Goal: Task Accomplishment & Management: Use online tool/utility

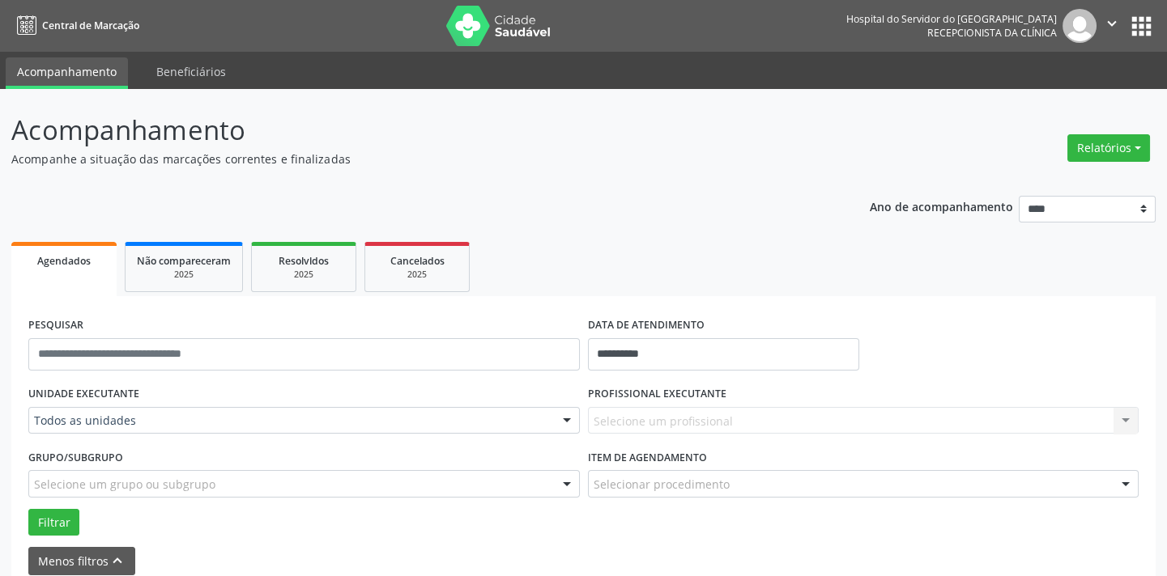
click at [129, 410] on div "Todos as unidades" at bounding box center [303, 421] width 551 height 28
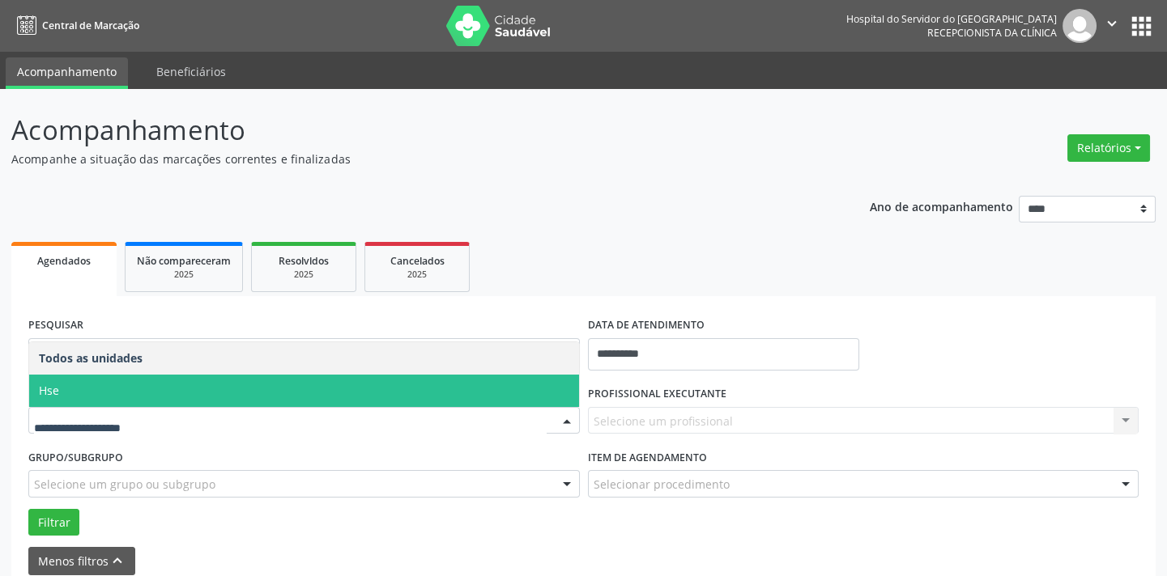
click at [121, 388] on span "Hse" at bounding box center [304, 391] width 550 height 32
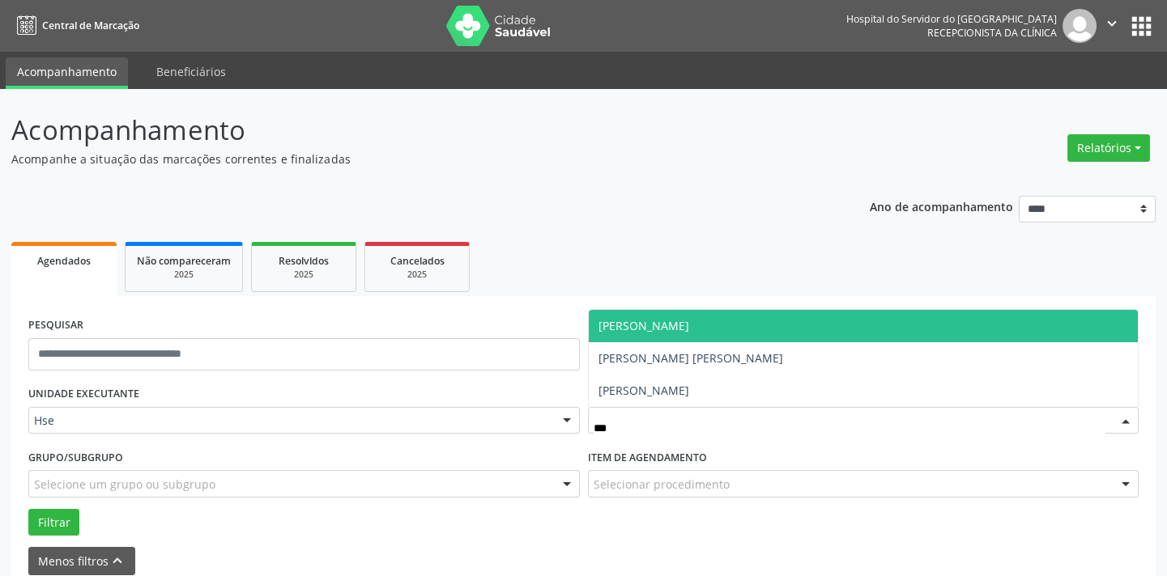
type input "****"
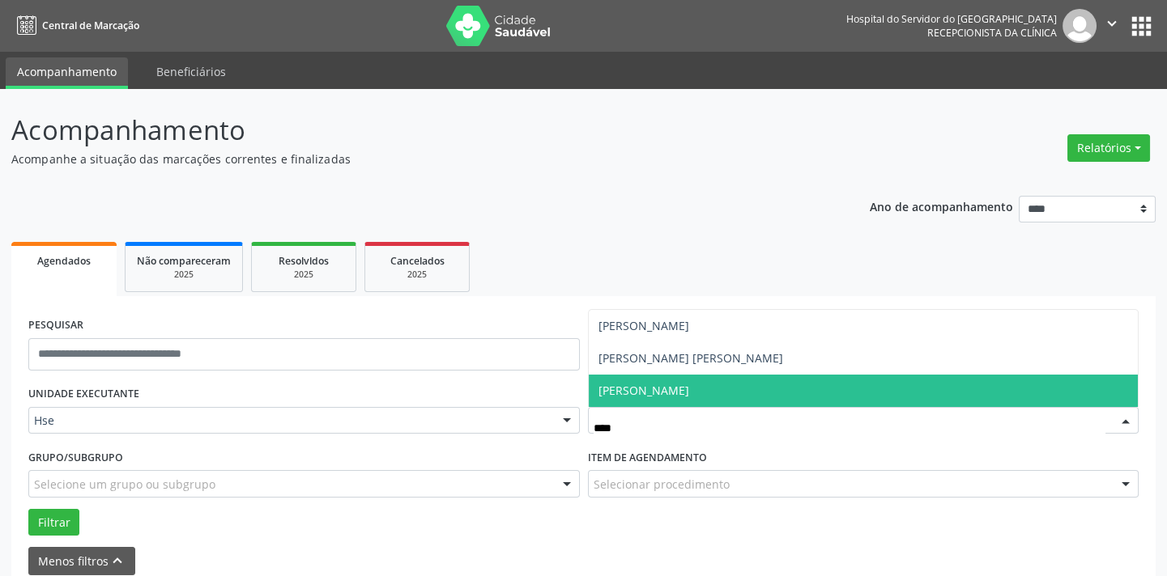
click at [651, 389] on span "[PERSON_NAME]" at bounding box center [643, 390] width 91 height 15
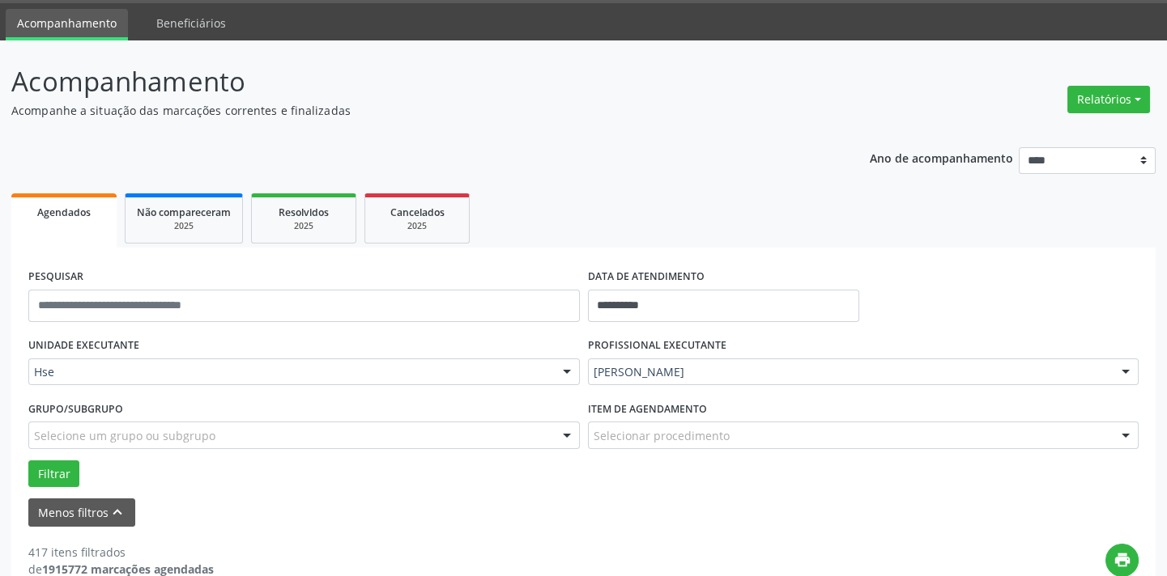
scroll to position [73, 0]
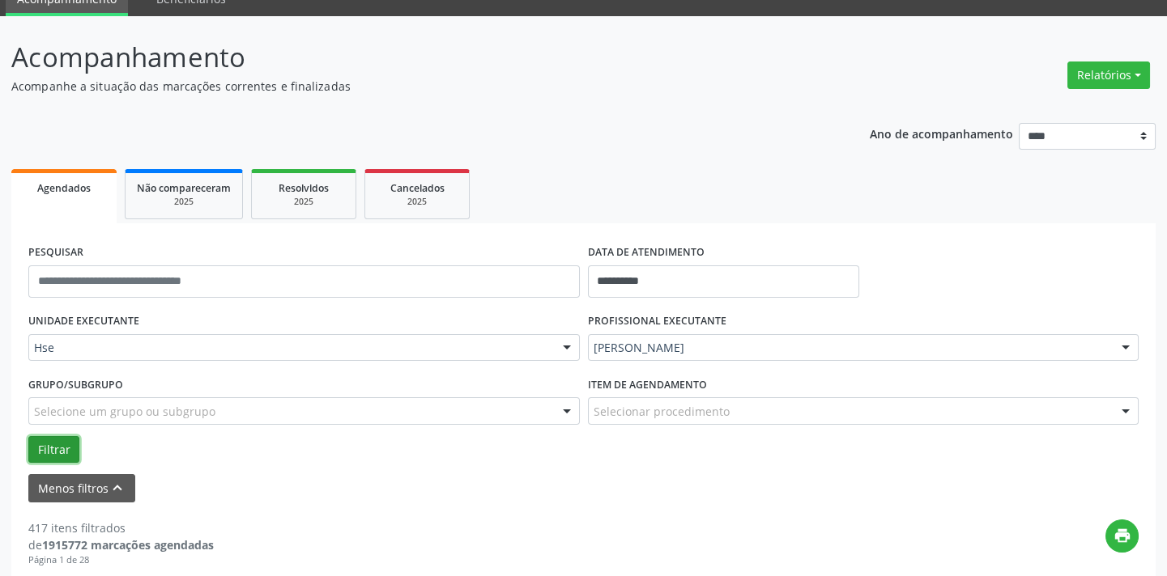
click at [57, 449] on button "Filtrar" at bounding box center [53, 450] width 51 height 28
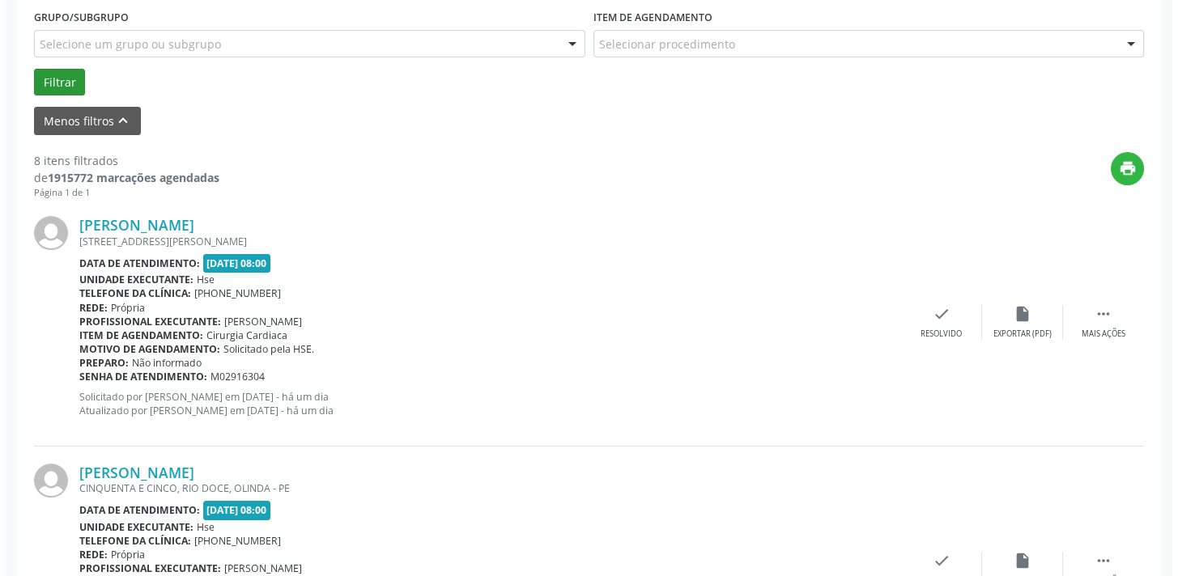
scroll to position [441, 0]
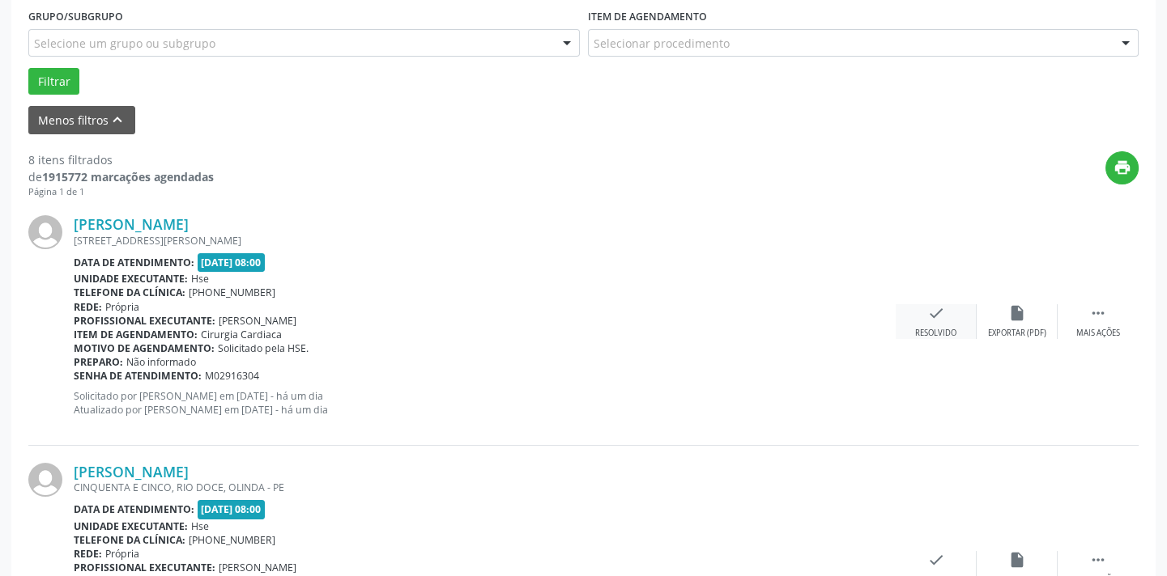
click at [923, 306] on div "check Resolvido" at bounding box center [935, 321] width 81 height 35
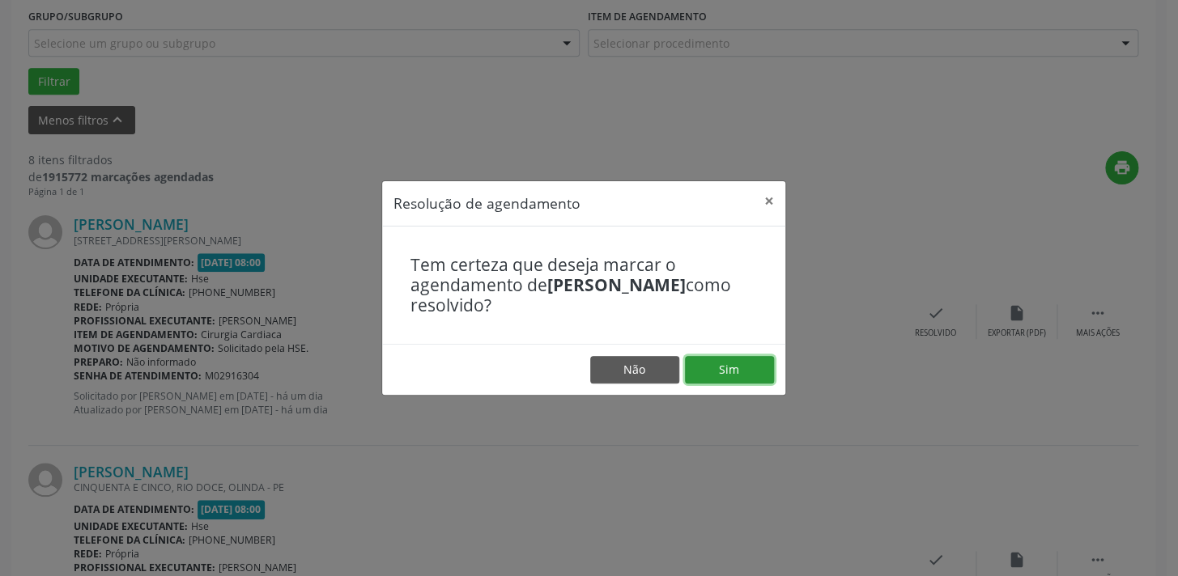
click at [738, 359] on button "Sim" at bounding box center [729, 370] width 89 height 28
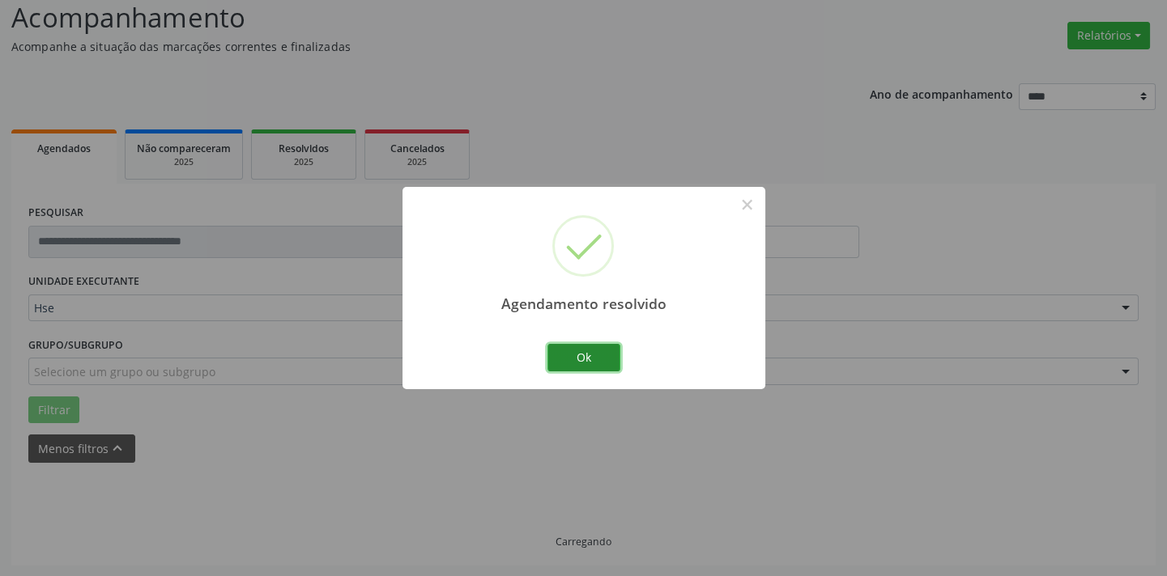
click at [567, 360] on button "Ok" at bounding box center [583, 358] width 73 height 28
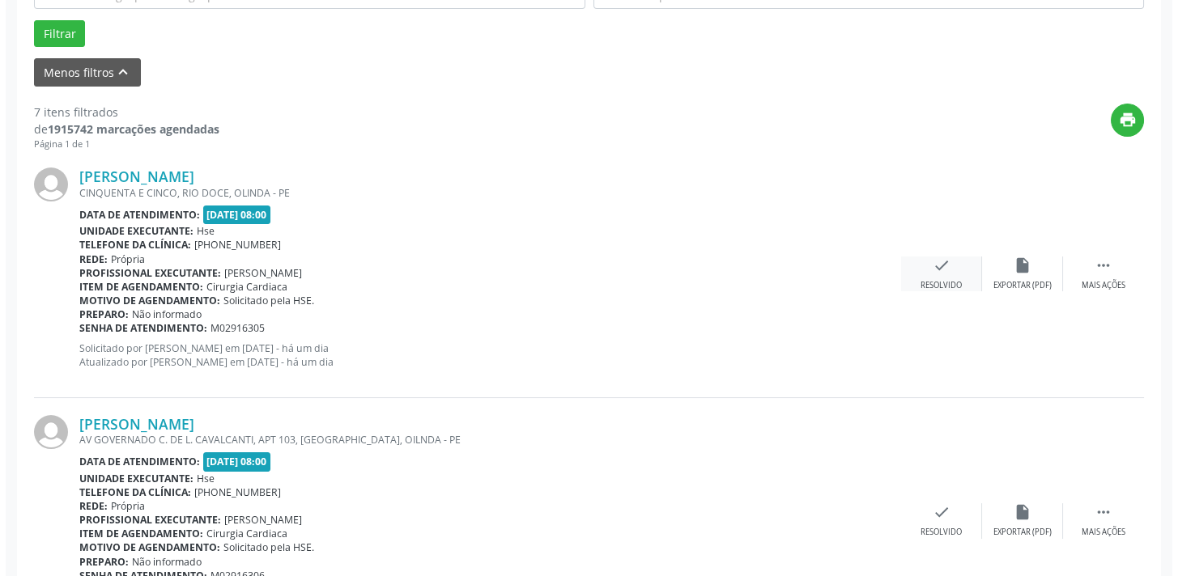
scroll to position [515, 0]
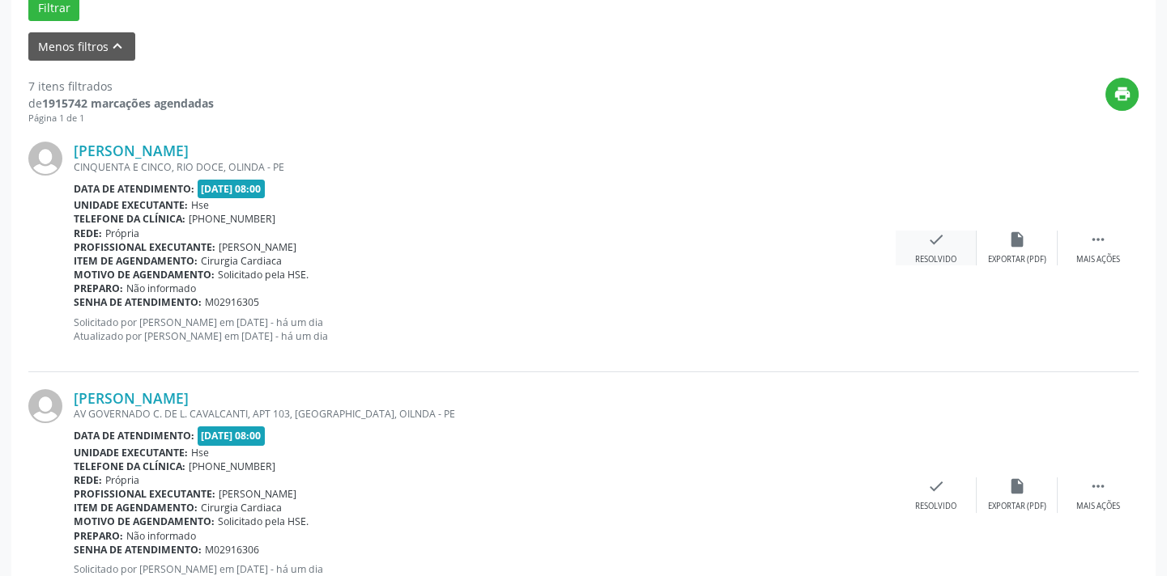
click at [938, 240] on icon "check" at bounding box center [936, 240] width 18 height 18
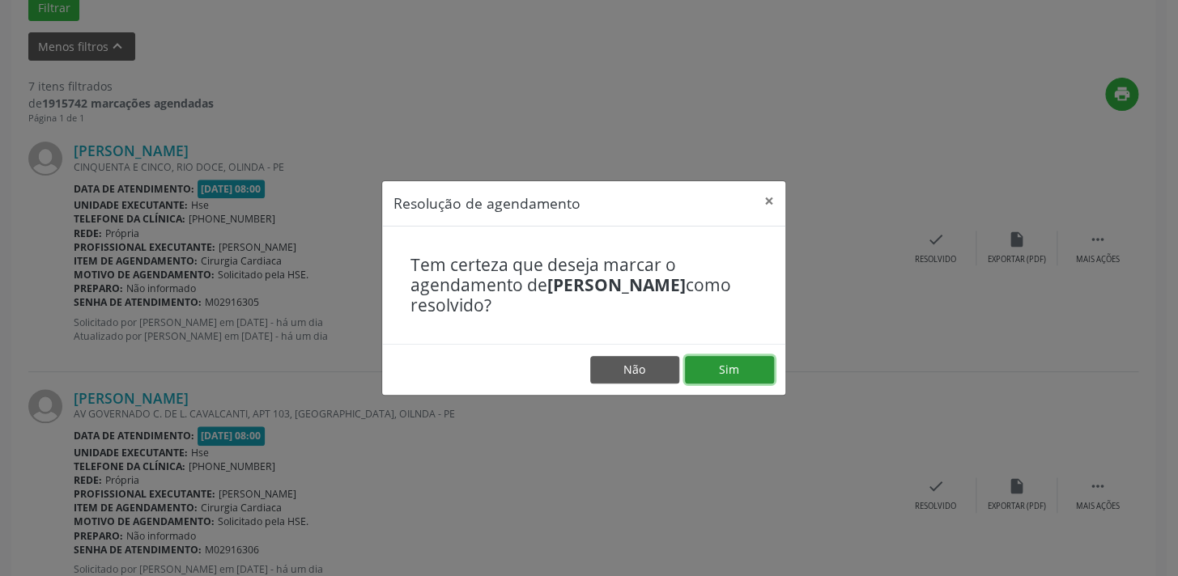
click at [700, 372] on button "Sim" at bounding box center [729, 370] width 89 height 28
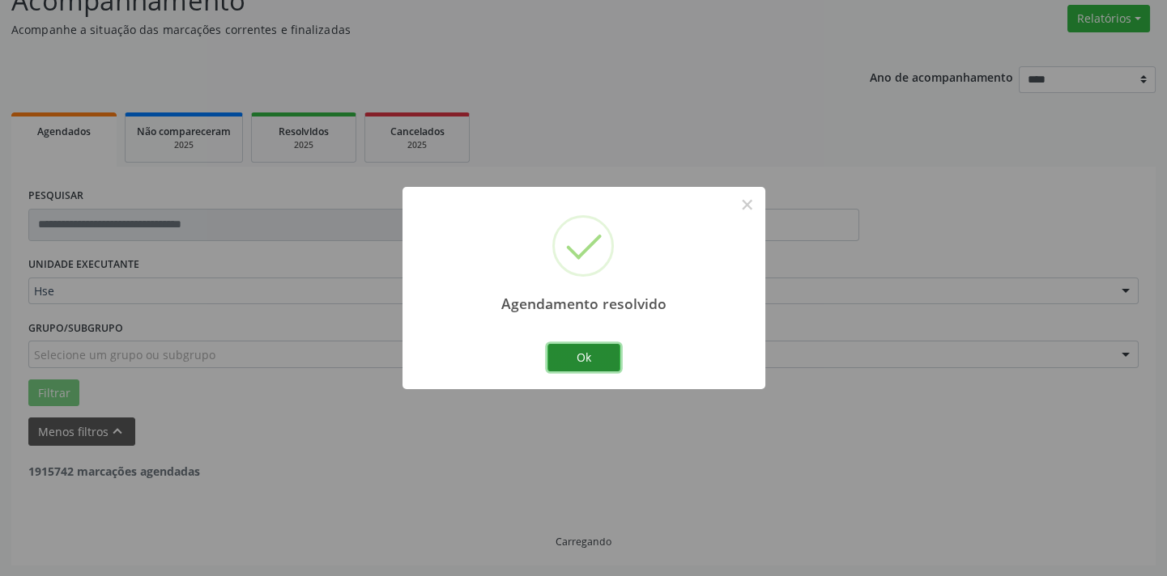
click at [589, 359] on button "Ok" at bounding box center [583, 358] width 73 height 28
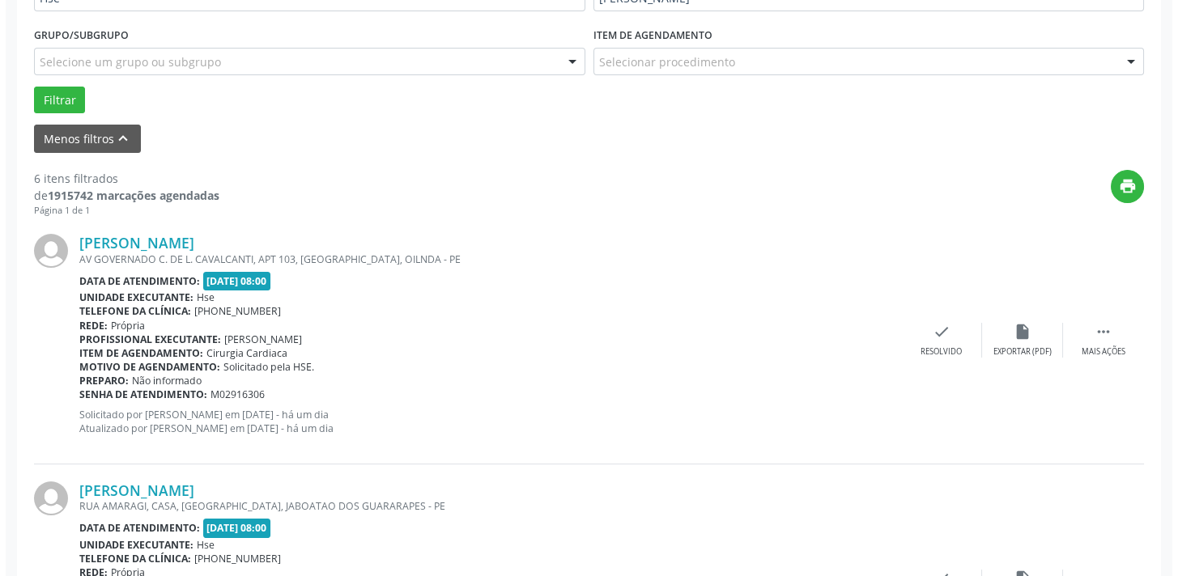
scroll to position [423, 0]
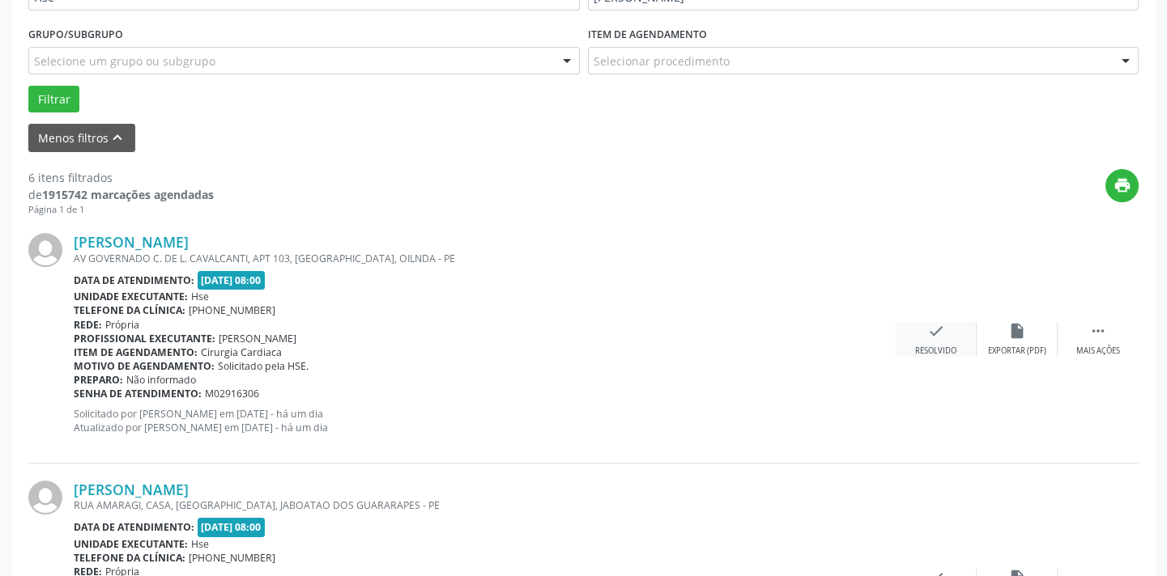
click at [927, 335] on icon "check" at bounding box center [936, 331] width 18 height 18
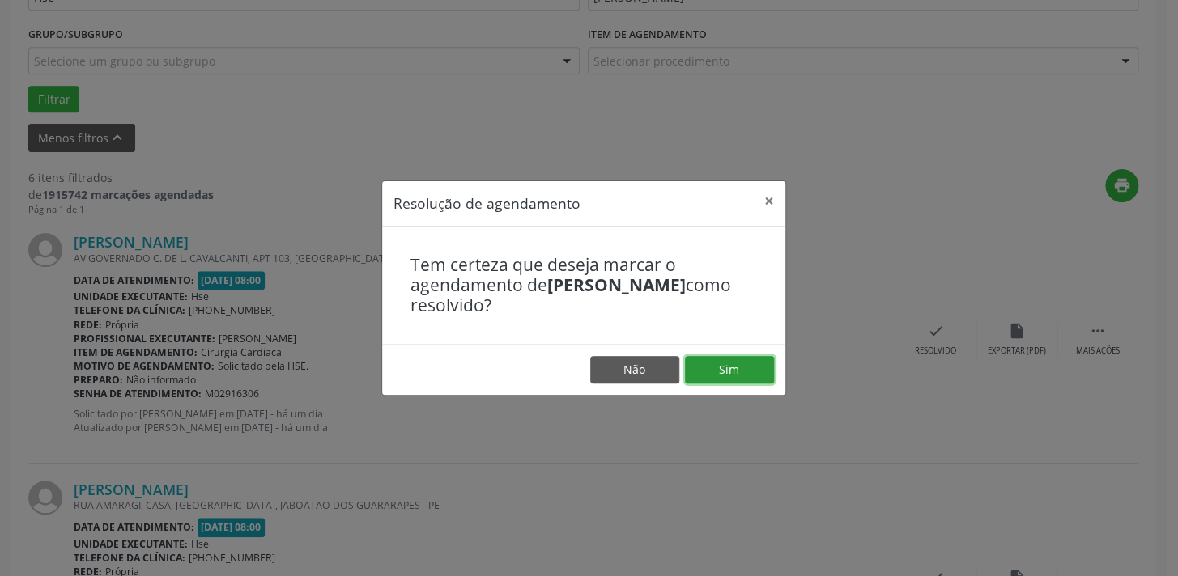
click at [703, 368] on button "Sim" at bounding box center [729, 370] width 89 height 28
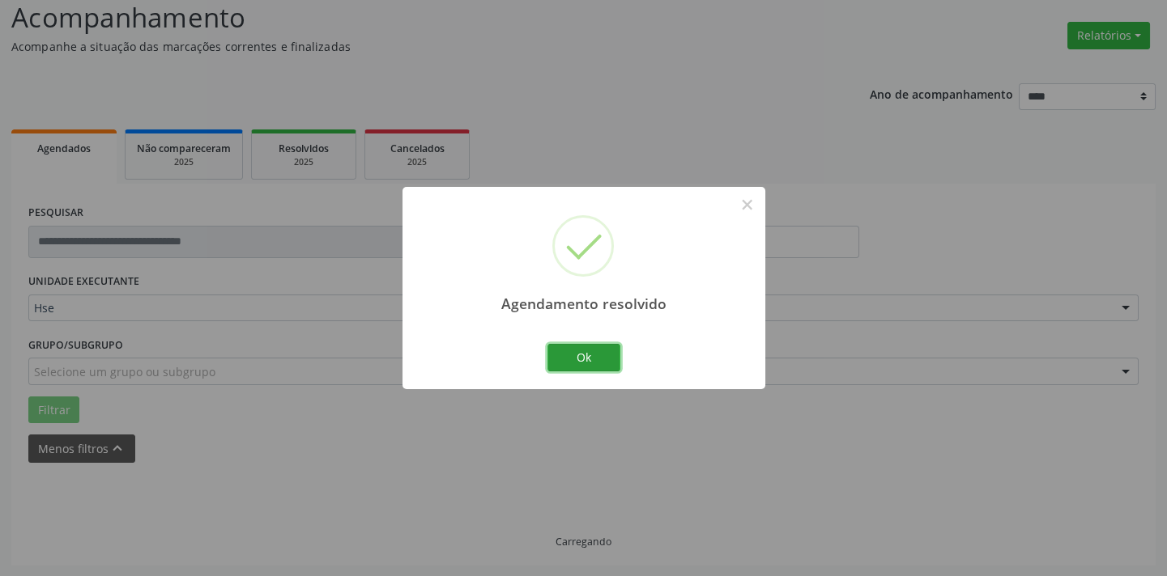
click at [595, 369] on button "Ok" at bounding box center [583, 358] width 73 height 28
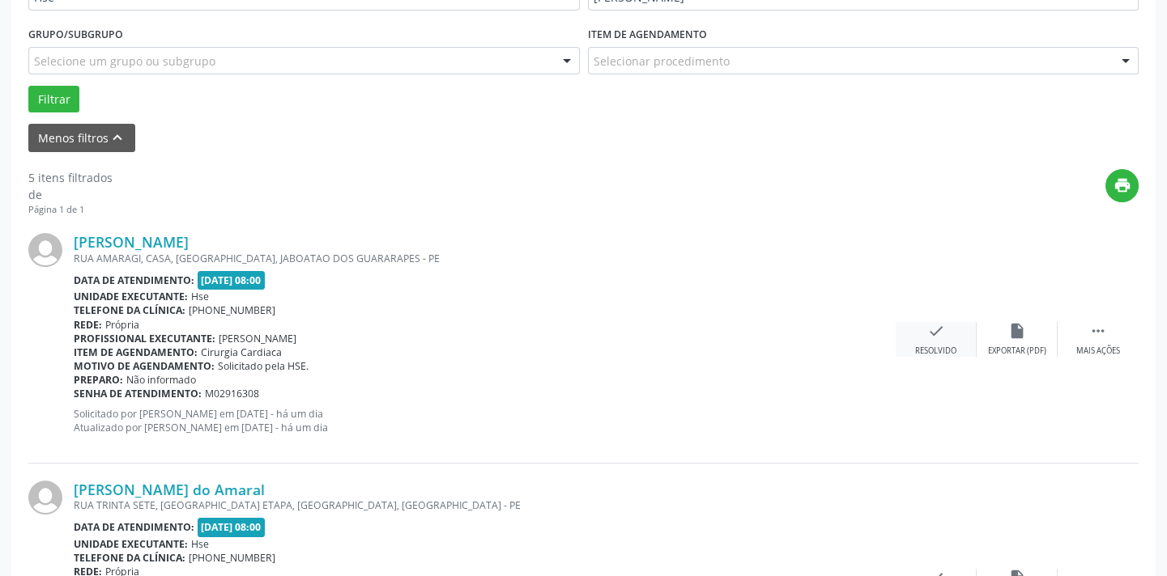
click at [940, 355] on div "Resolvido" at bounding box center [935, 351] width 41 height 11
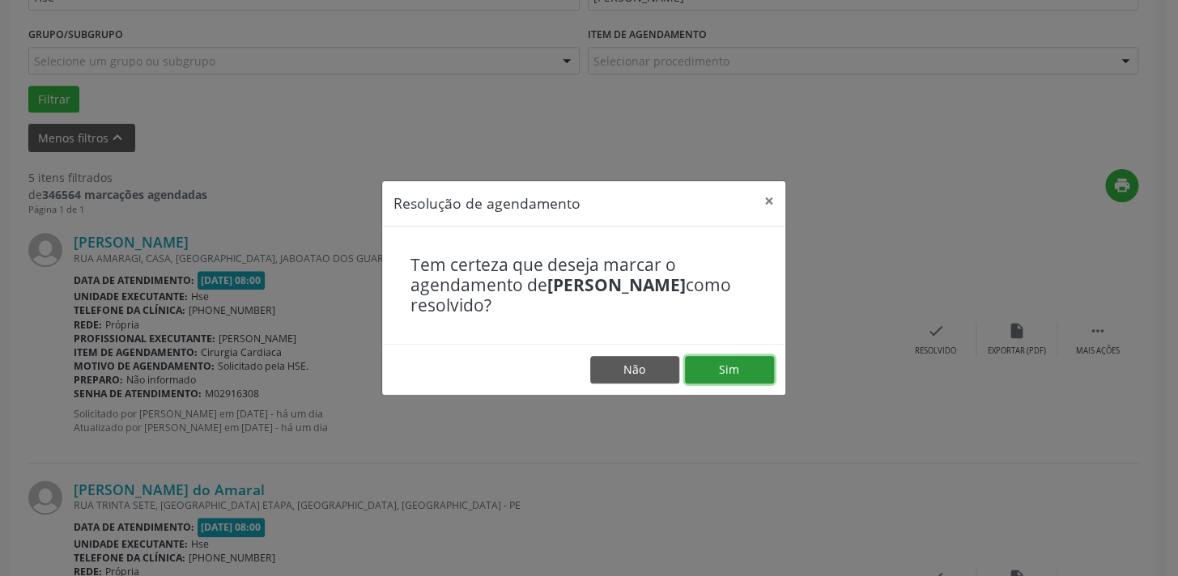
click at [717, 375] on button "Sim" at bounding box center [729, 370] width 89 height 28
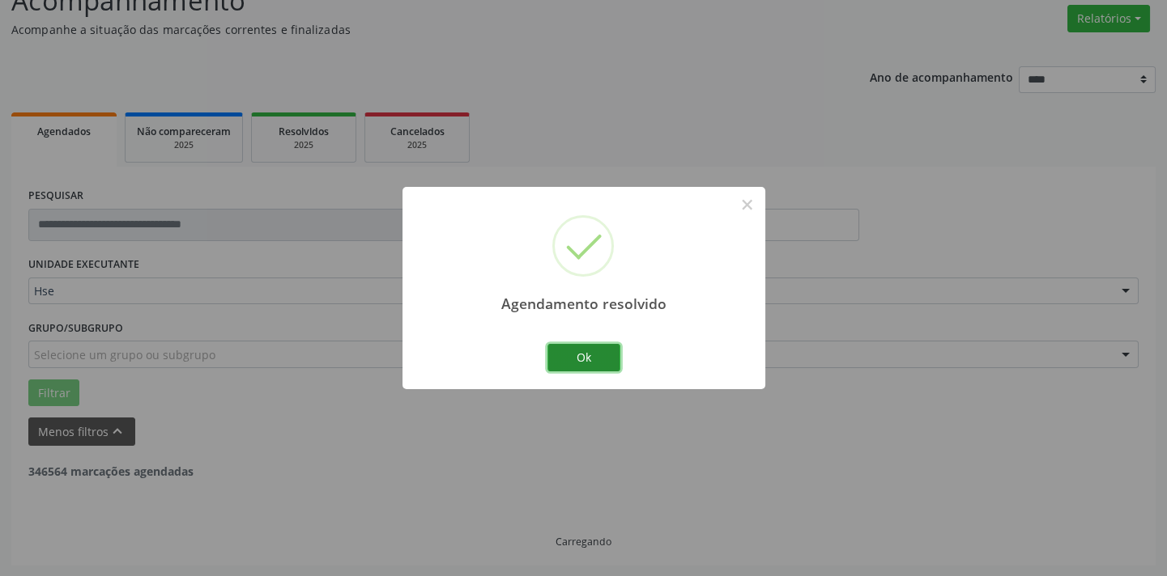
click at [591, 367] on button "Ok" at bounding box center [583, 358] width 73 height 28
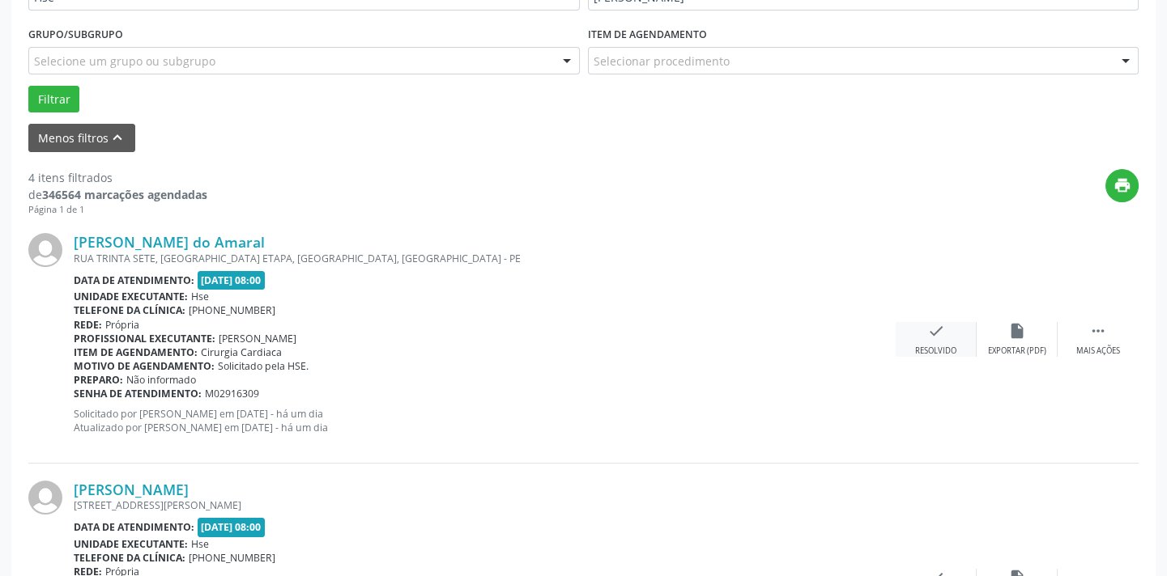
click at [938, 346] on div "Resolvido" at bounding box center [935, 351] width 41 height 11
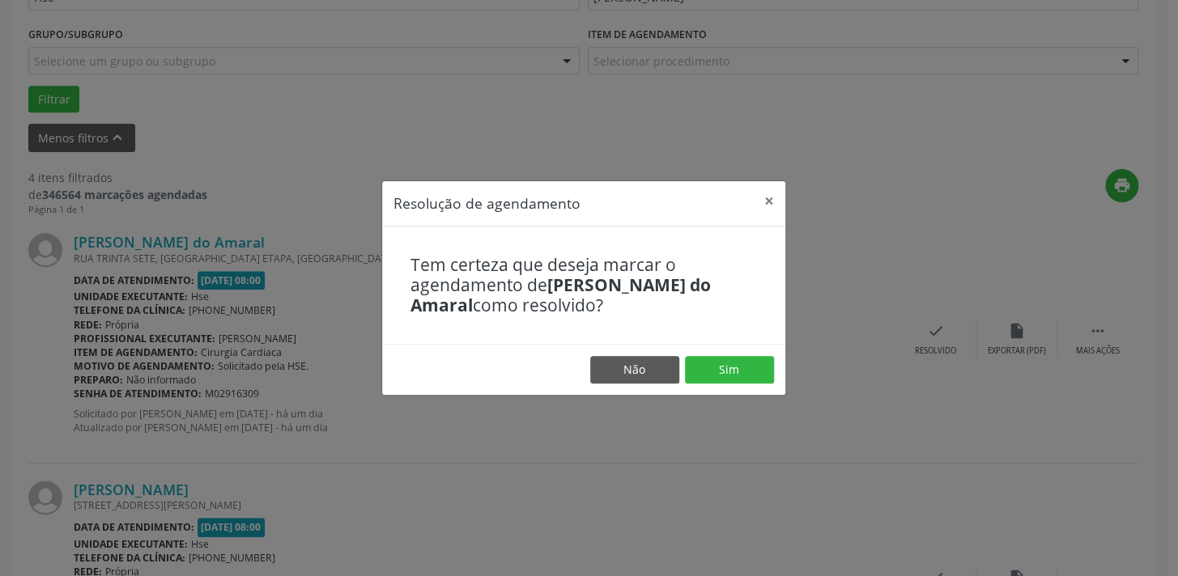
click at [740, 385] on footer "Não Sim" at bounding box center [583, 369] width 403 height 51
click at [741, 364] on button "Sim" at bounding box center [729, 370] width 89 height 28
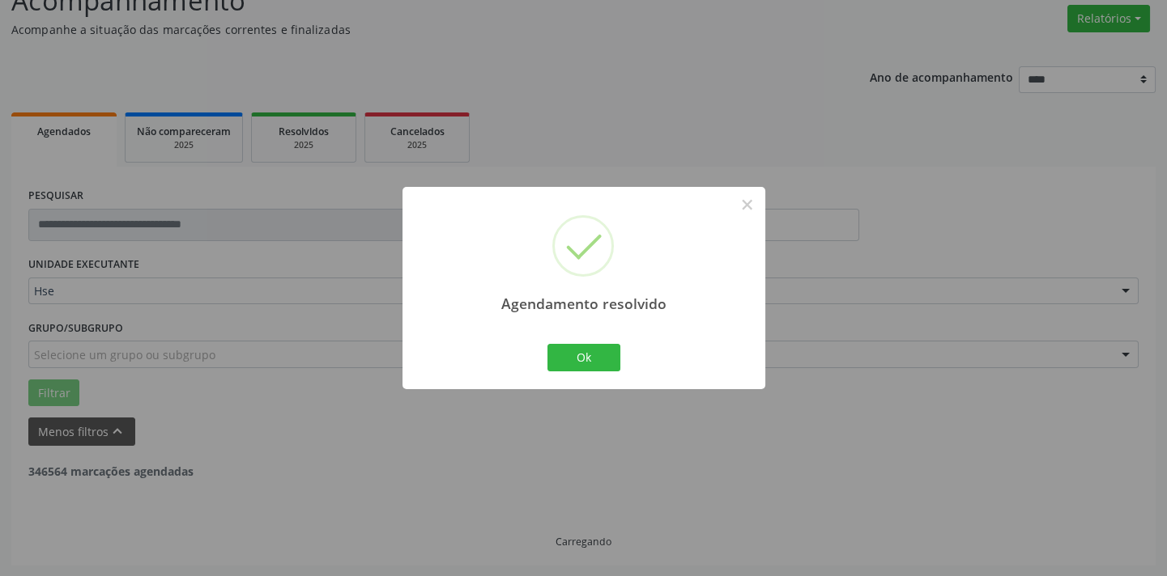
click at [570, 342] on div "Ok Cancel" at bounding box center [583, 358] width 80 height 34
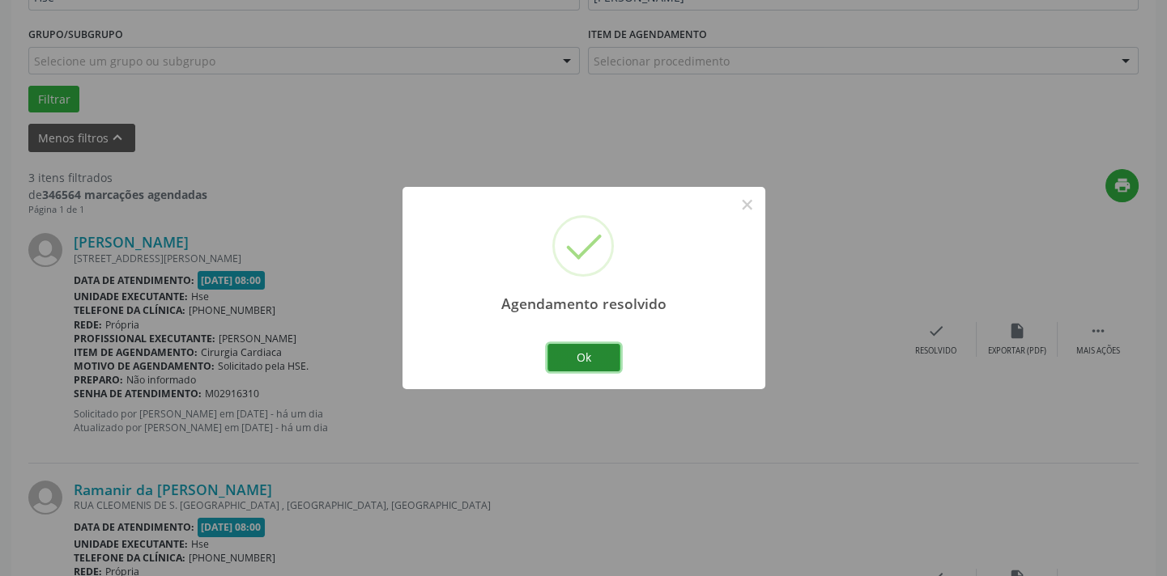
click at [585, 351] on button "Ok" at bounding box center [583, 358] width 73 height 28
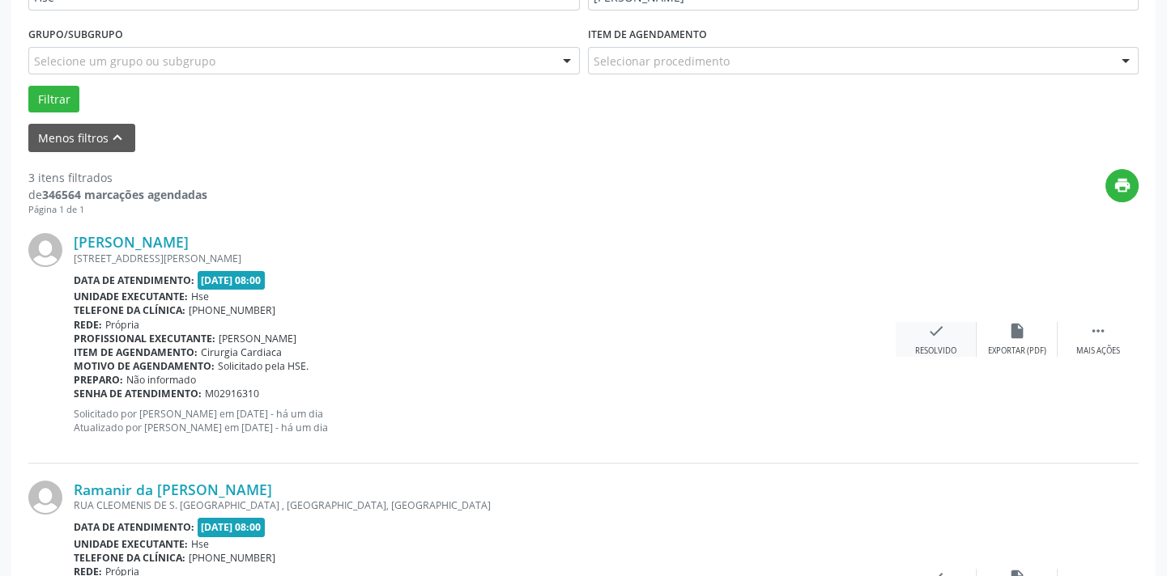
click at [946, 340] on div "check Resolvido" at bounding box center [935, 339] width 81 height 35
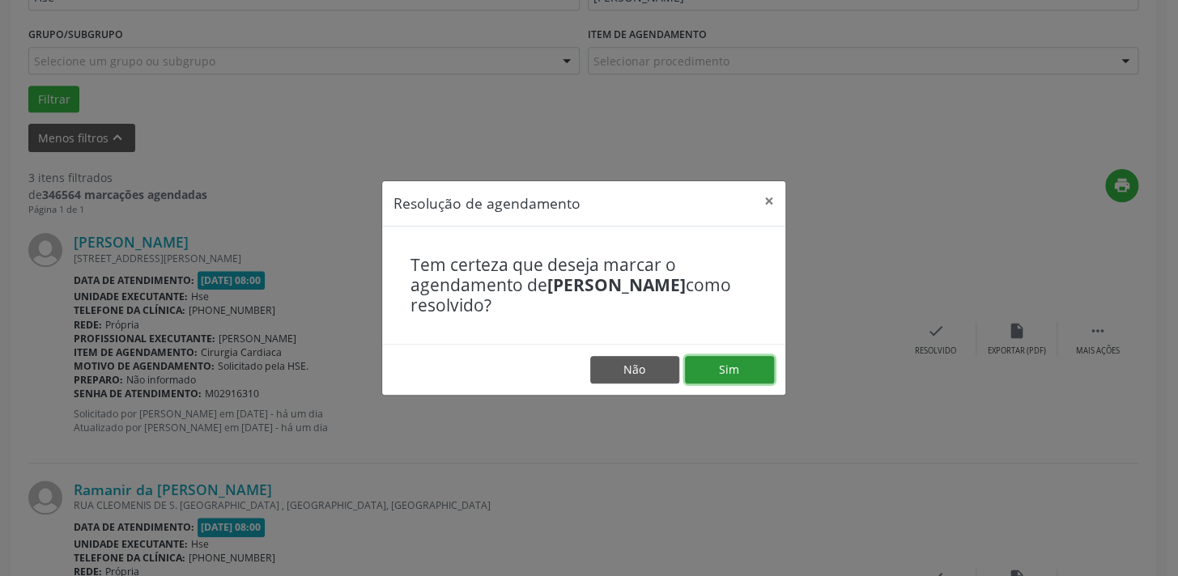
click at [746, 374] on button "Sim" at bounding box center [729, 370] width 89 height 28
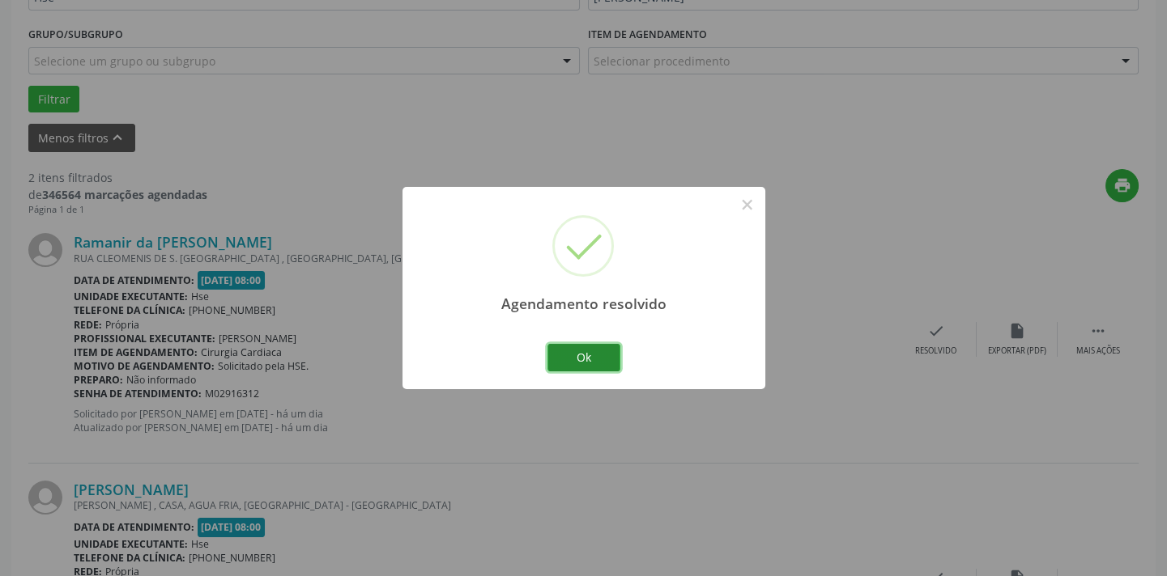
click at [571, 351] on button "Ok" at bounding box center [583, 358] width 73 height 28
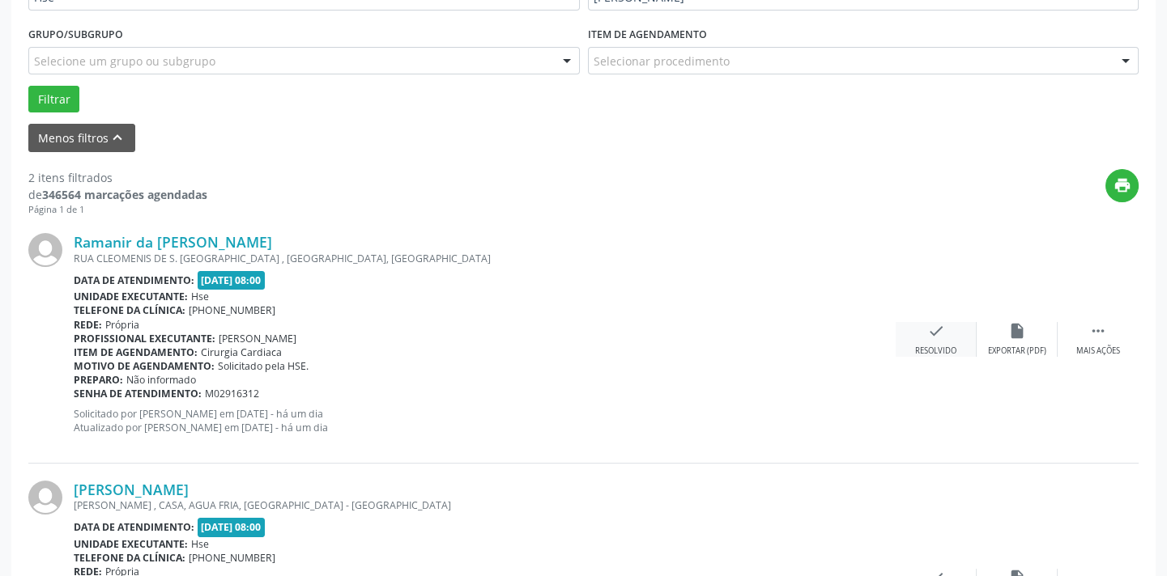
click at [962, 339] on div "check Resolvido" at bounding box center [935, 339] width 81 height 35
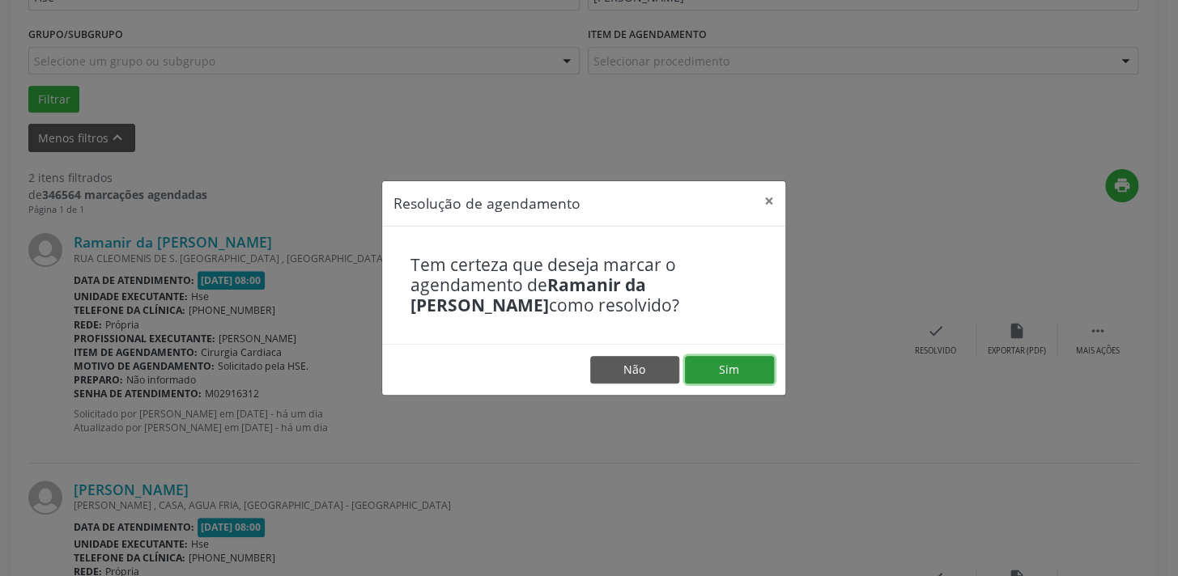
click at [735, 368] on button "Sim" at bounding box center [729, 370] width 89 height 28
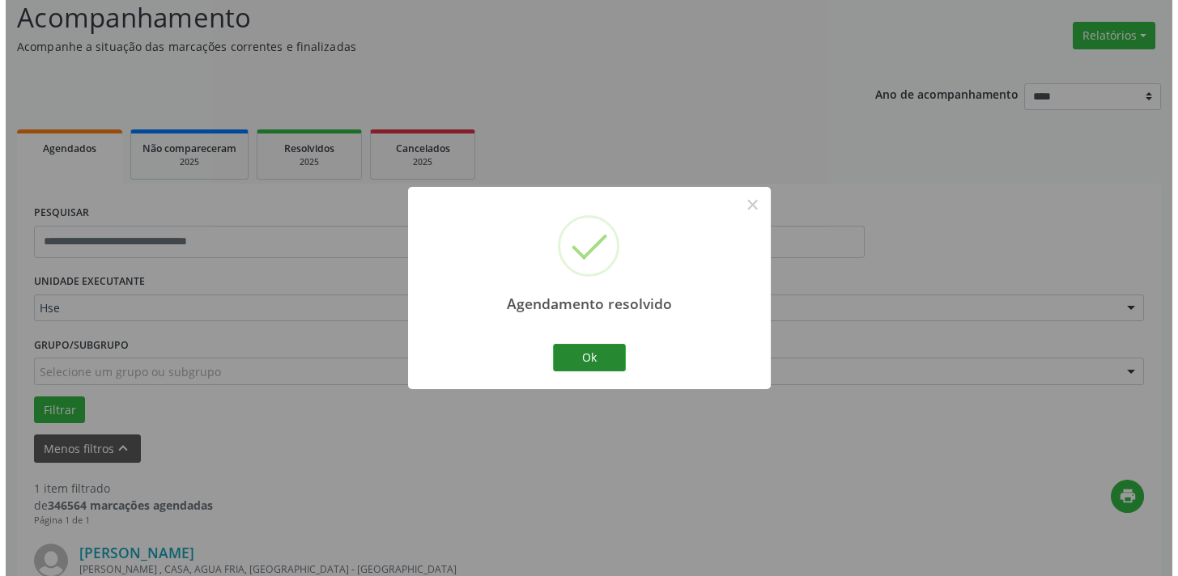
scroll to position [338, 0]
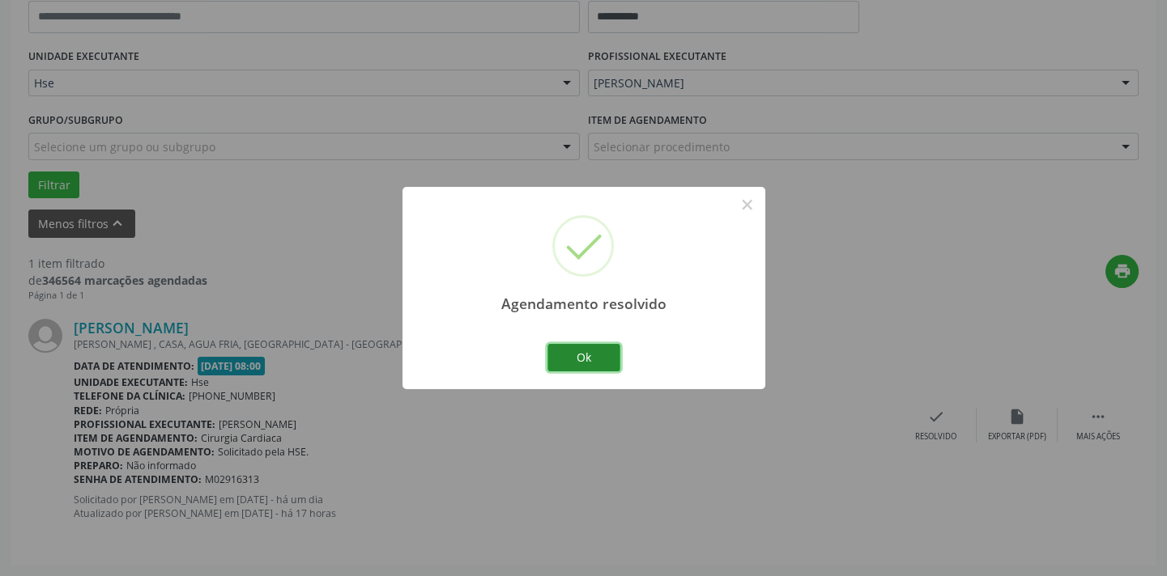
click at [602, 351] on button "Ok" at bounding box center [583, 358] width 73 height 28
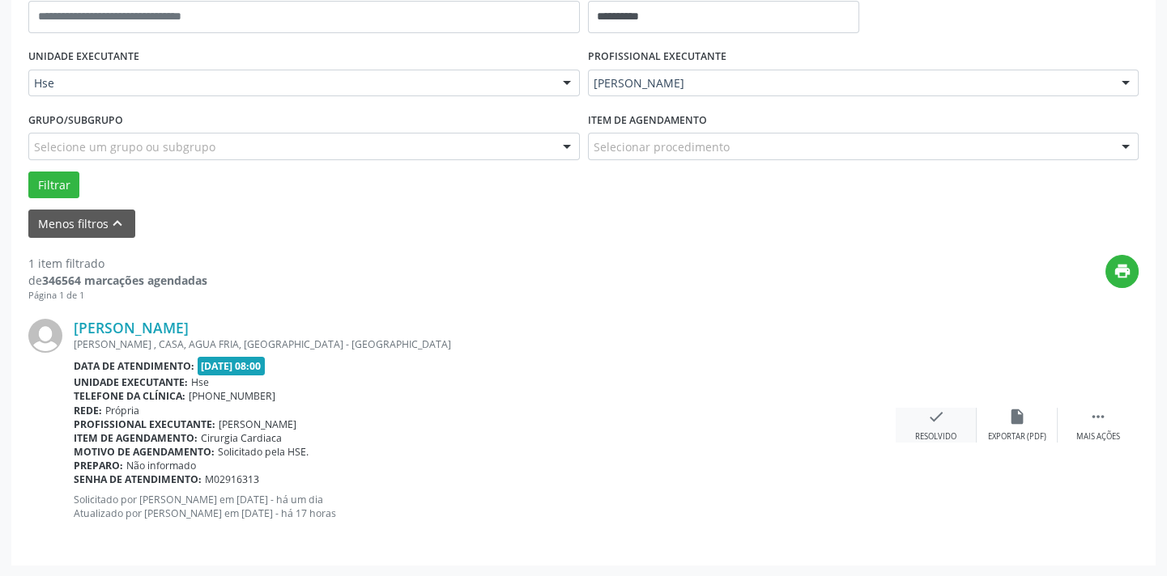
click at [940, 423] on icon "check" at bounding box center [936, 417] width 18 height 18
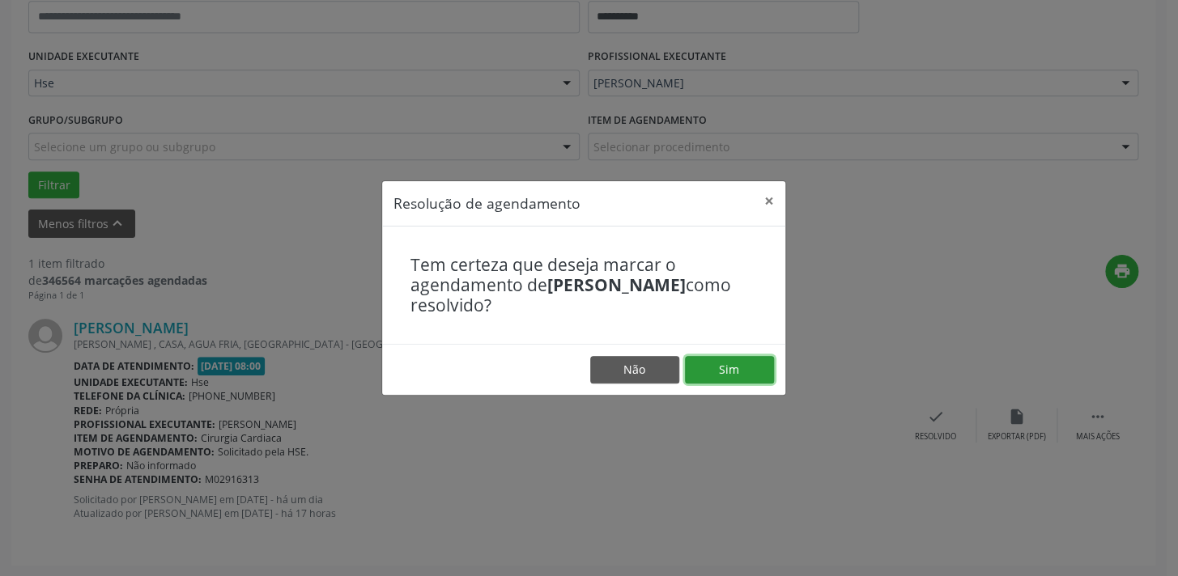
click at [743, 381] on button "Sim" at bounding box center [729, 370] width 89 height 28
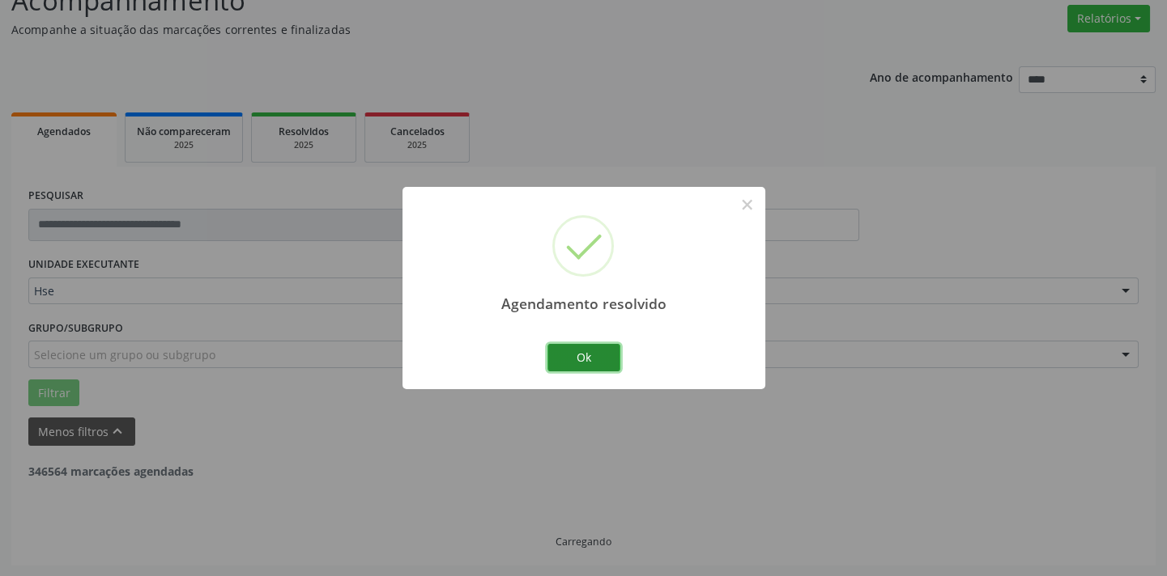
scroll to position [77, 0]
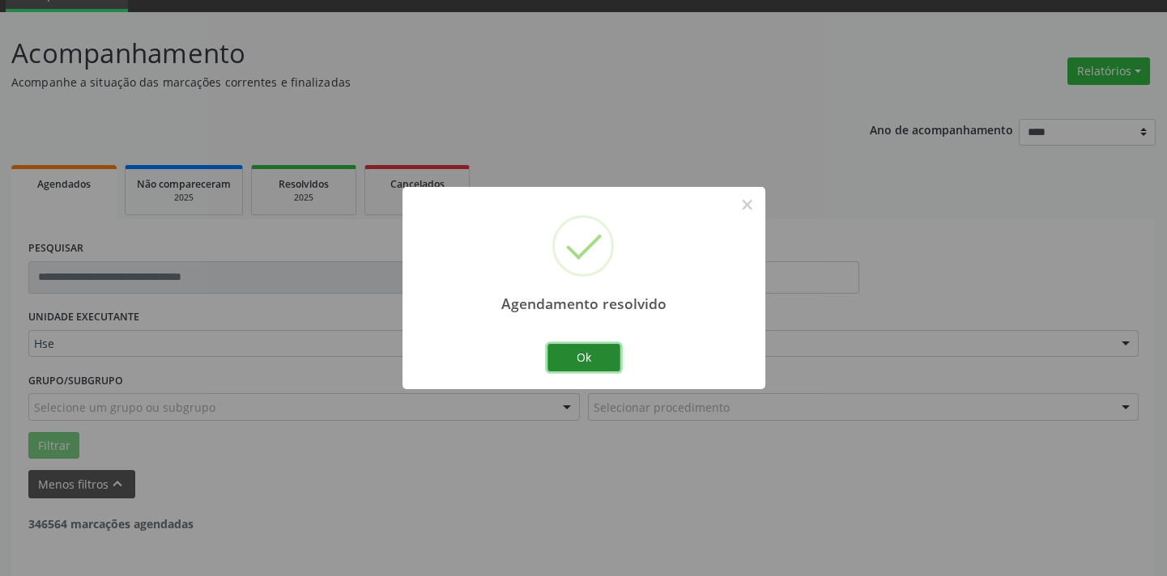
click at [585, 371] on button "Ok" at bounding box center [583, 358] width 73 height 28
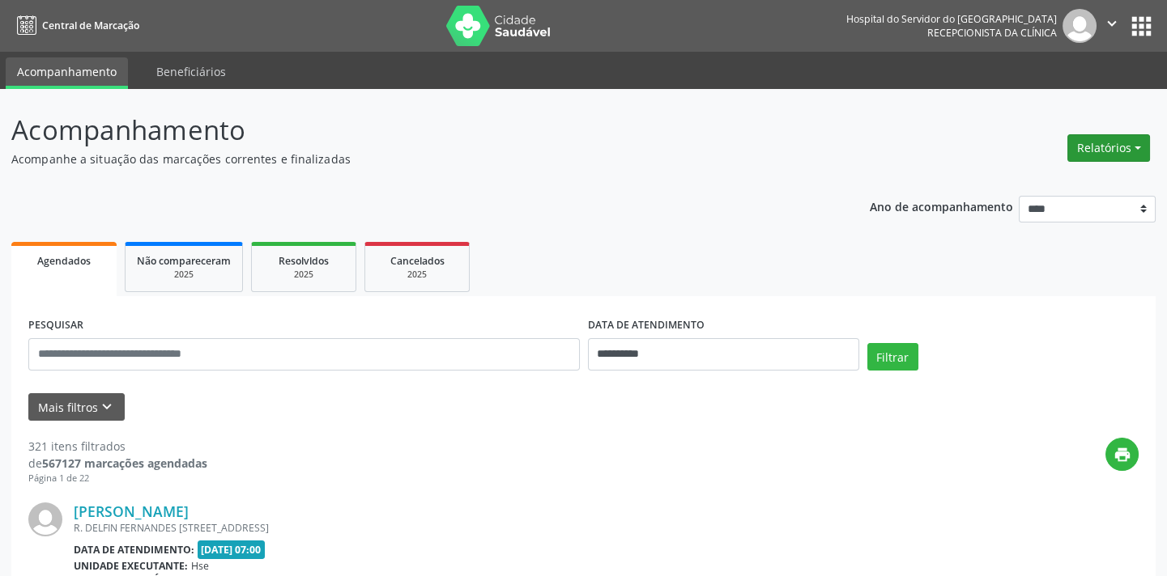
click at [1103, 142] on button "Relatórios" at bounding box center [1108, 148] width 83 height 28
click at [1099, 173] on link "Agendamentos" at bounding box center [1063, 182] width 174 height 23
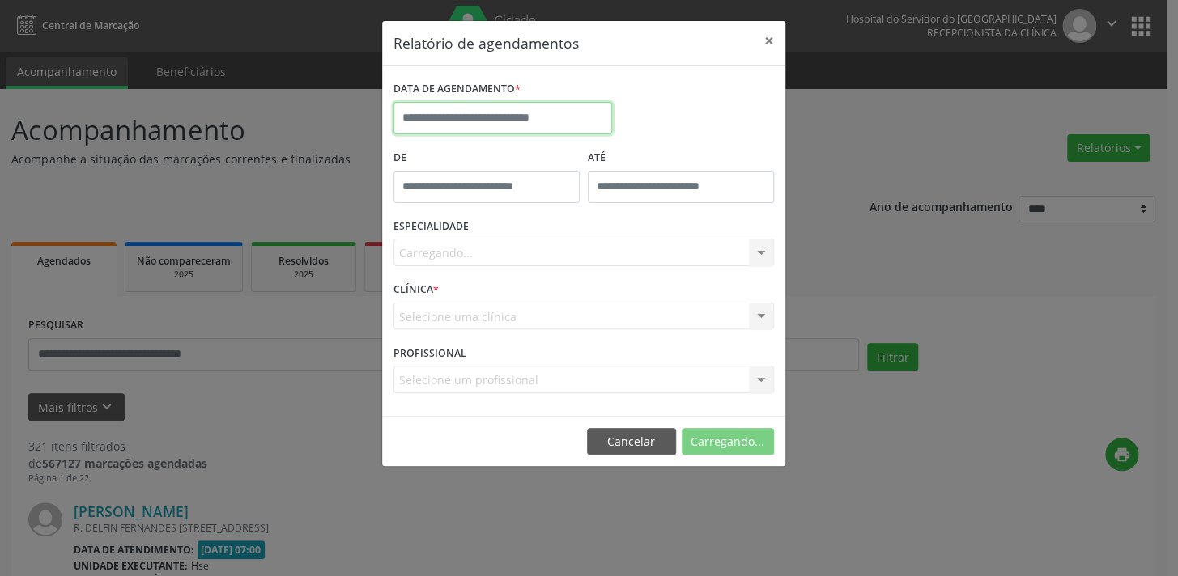
click at [516, 113] on input "text" at bounding box center [502, 118] width 219 height 32
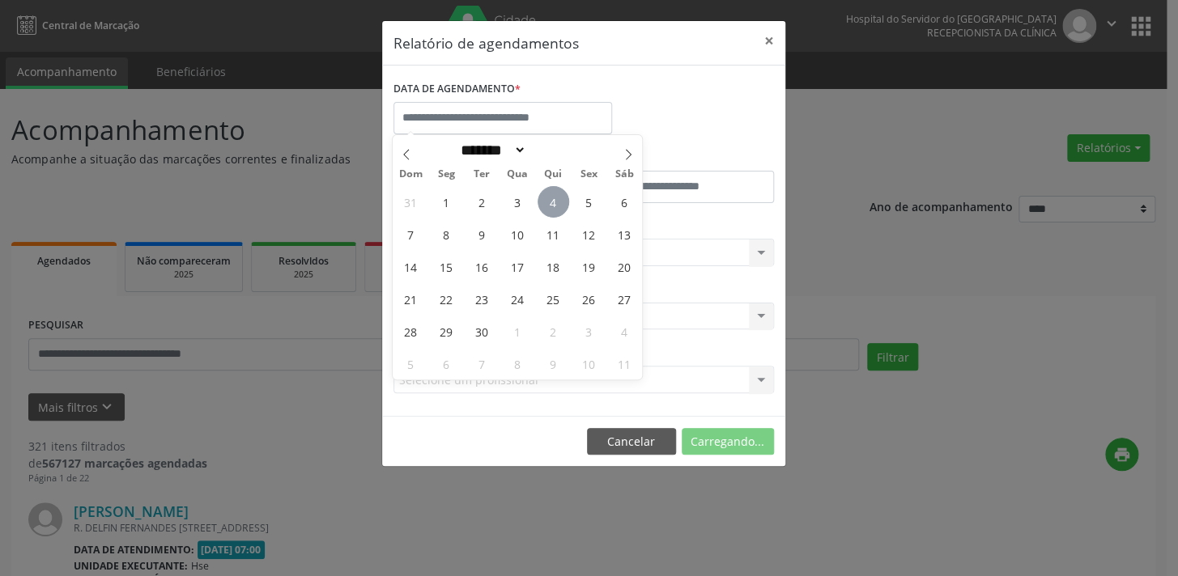
click at [546, 208] on span "4" at bounding box center [554, 202] width 32 height 32
type input "**********"
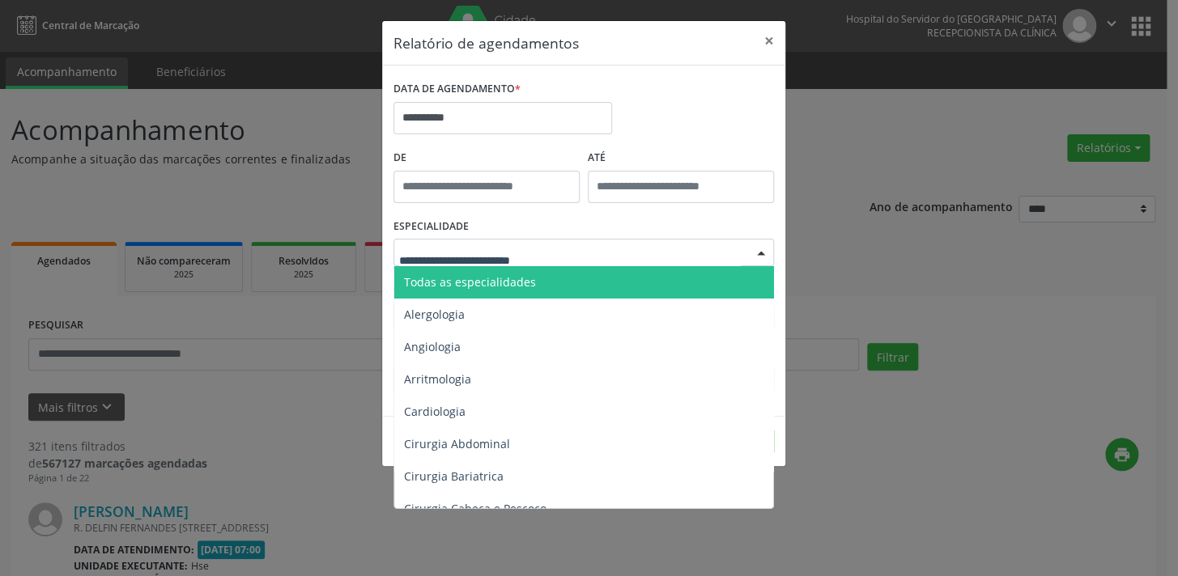
click at [535, 283] on span "Todas as especialidades" at bounding box center [584, 282] width 381 height 32
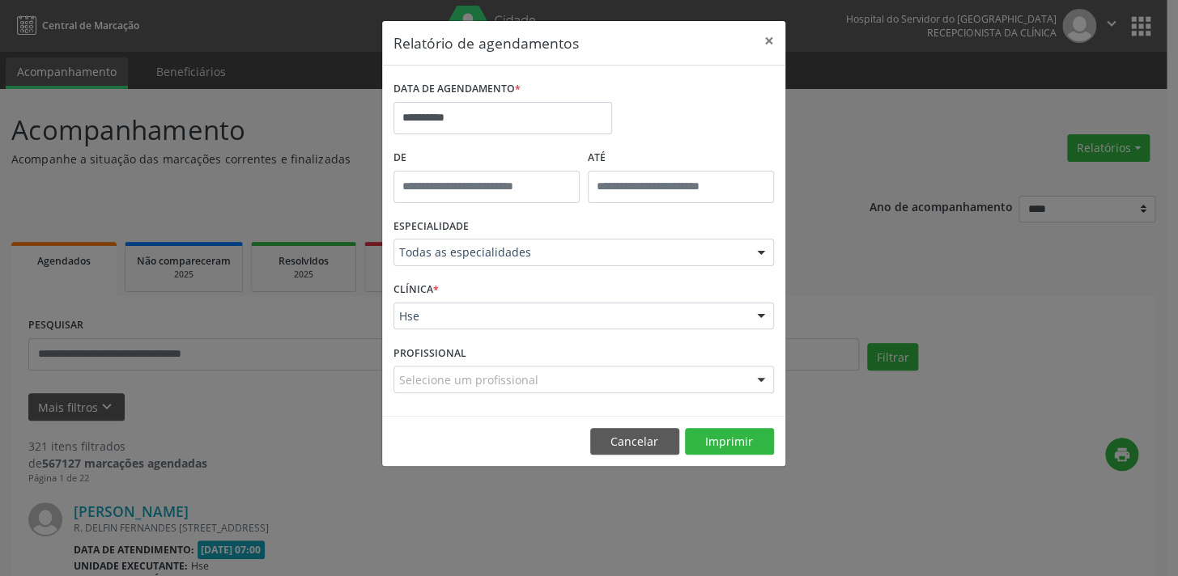
click at [644, 376] on div "Selecione um profissional" at bounding box center [583, 380] width 381 height 28
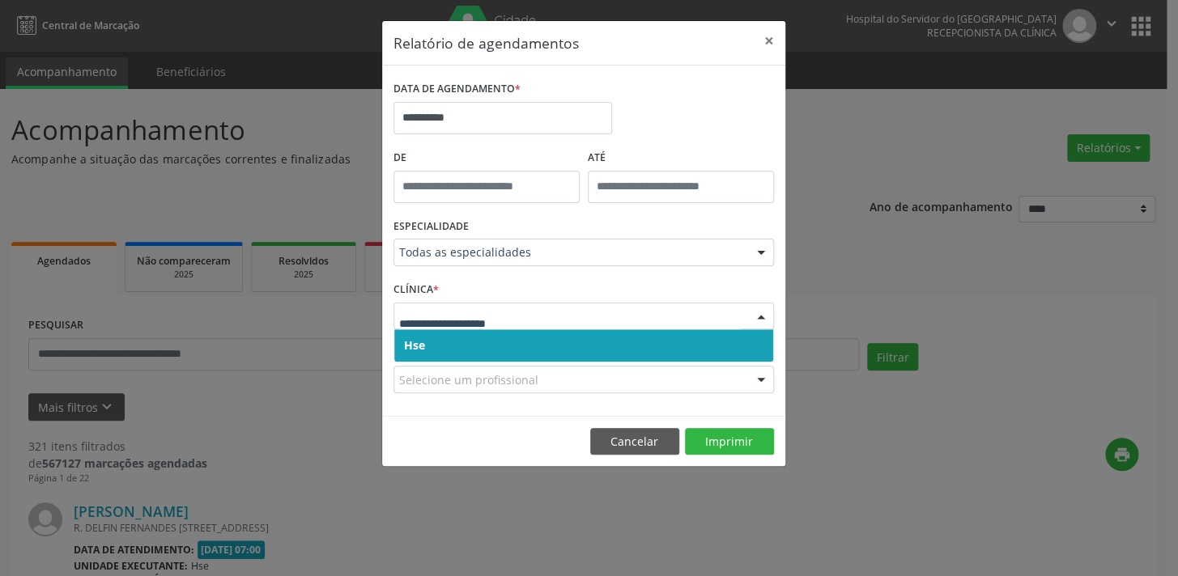
click at [592, 303] on div at bounding box center [583, 317] width 381 height 28
click at [598, 342] on span "Hse" at bounding box center [583, 346] width 379 height 32
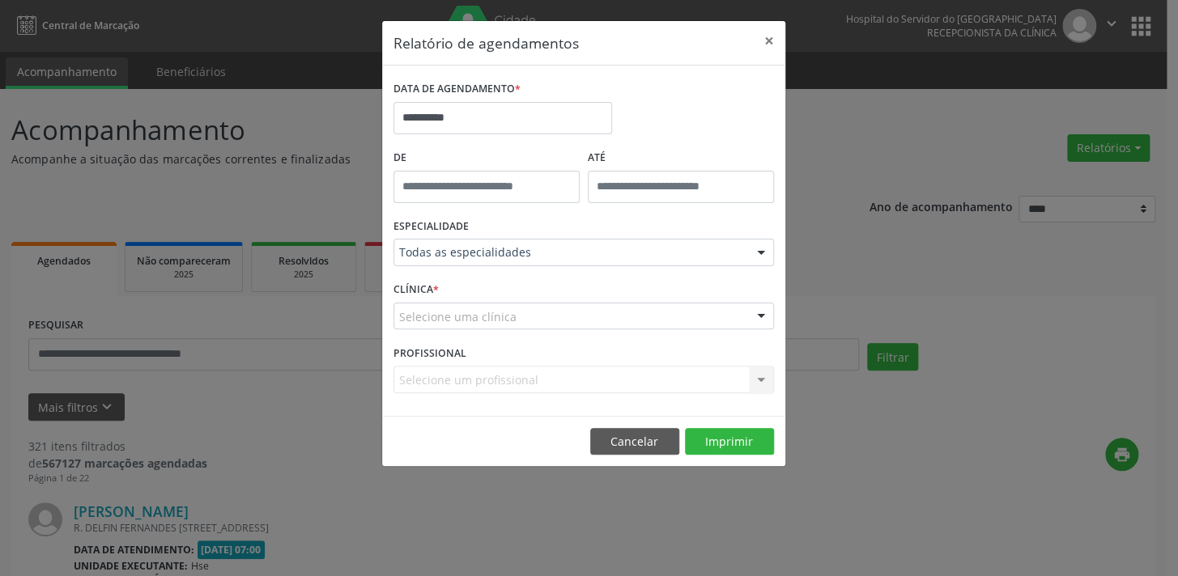
click at [577, 298] on div "CLÍNICA * Selecione uma clínica Hse Nenhum resultado encontrado para: " " Não h…" at bounding box center [583, 309] width 389 height 63
click at [577, 322] on div "Selecione uma clínica" at bounding box center [583, 317] width 381 height 28
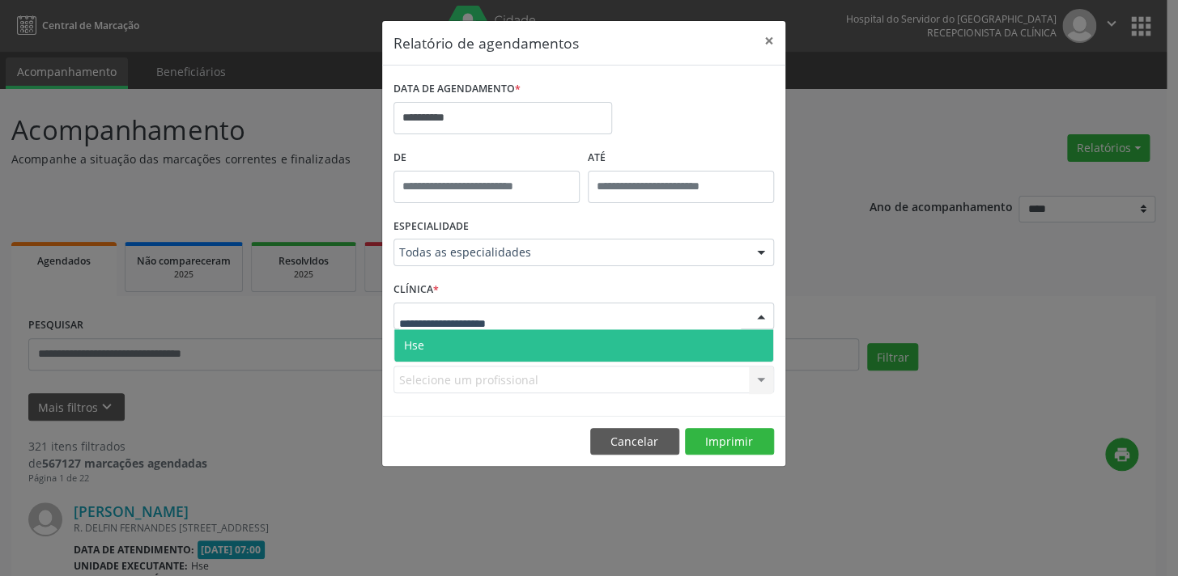
click at [582, 342] on span "Hse" at bounding box center [583, 346] width 379 height 32
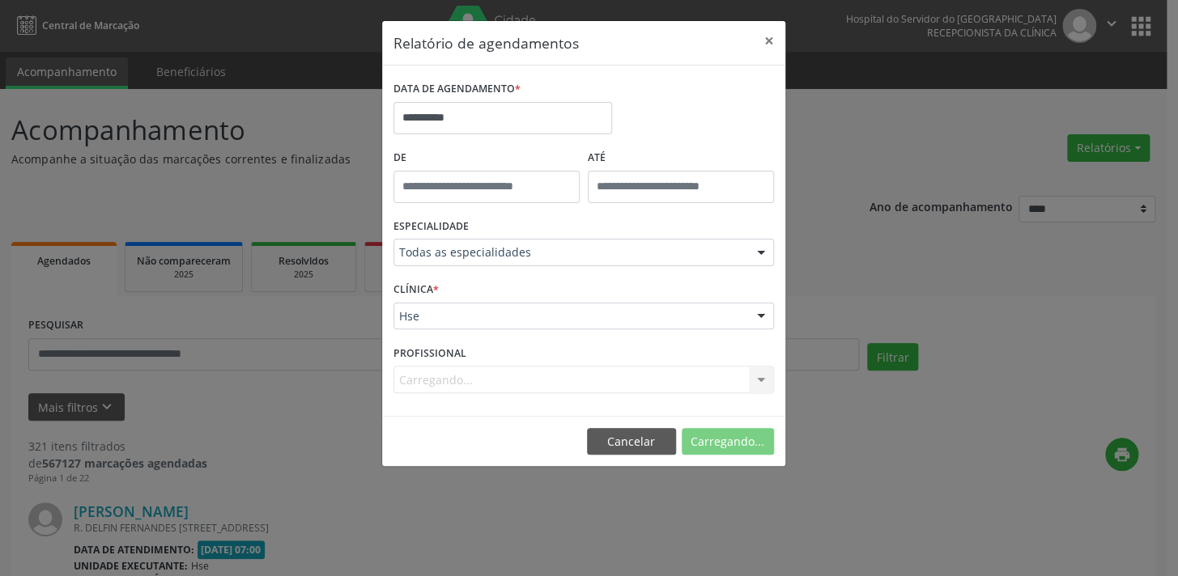
click at [572, 388] on div "Carregando... Nenhum resultado encontrado para: " " Não há nenhuma opção para s…" at bounding box center [583, 380] width 381 height 28
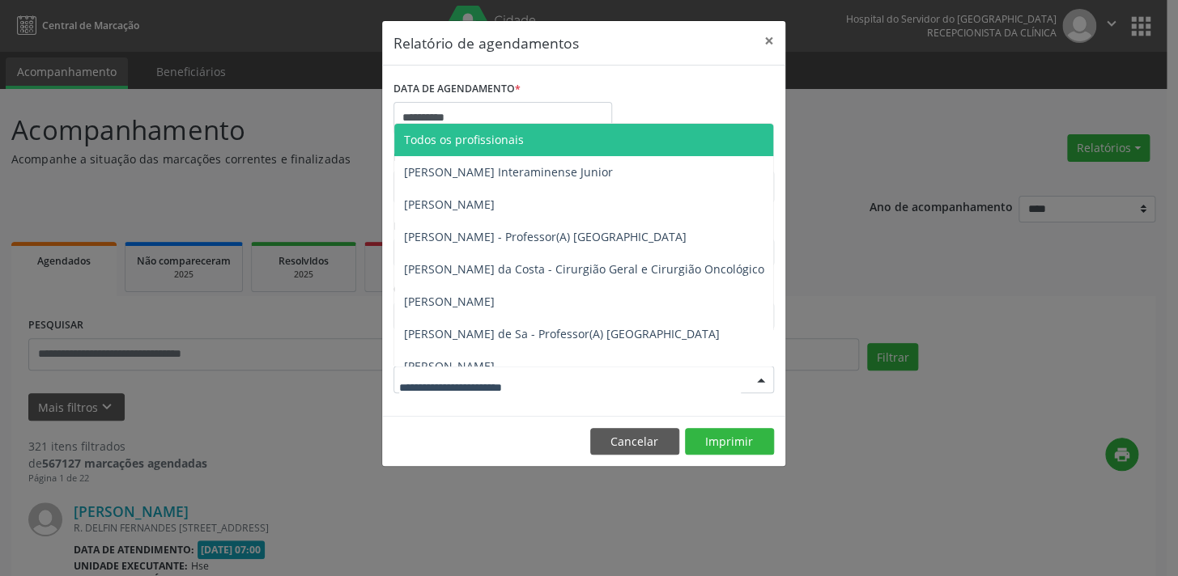
click at [572, 388] on div at bounding box center [583, 380] width 381 height 28
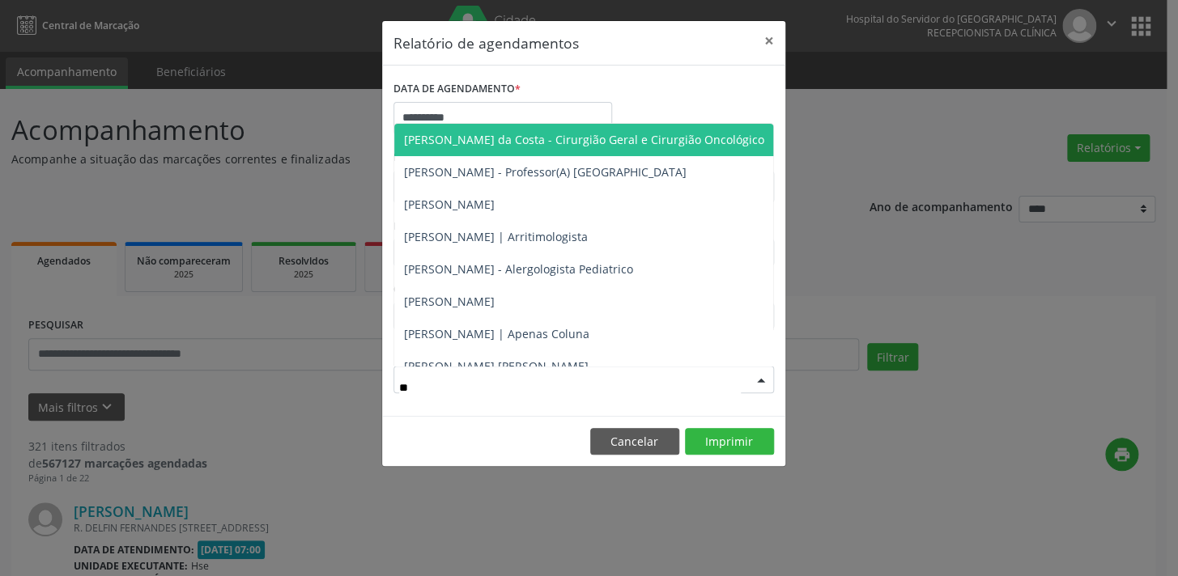
type input "***"
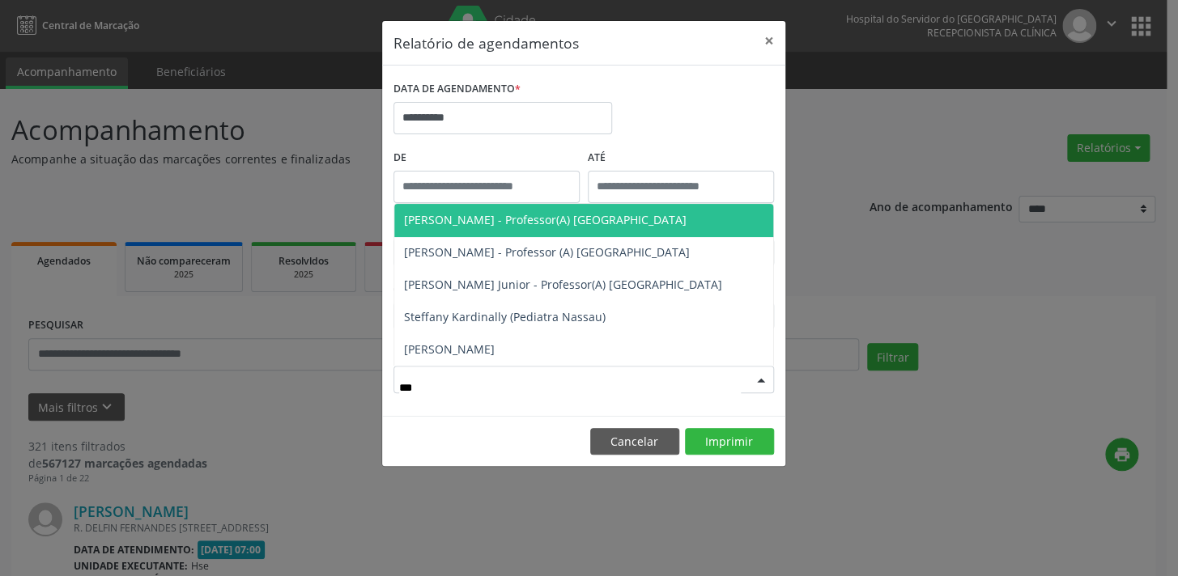
click at [495, 347] on span "[PERSON_NAME]" at bounding box center [449, 349] width 91 height 15
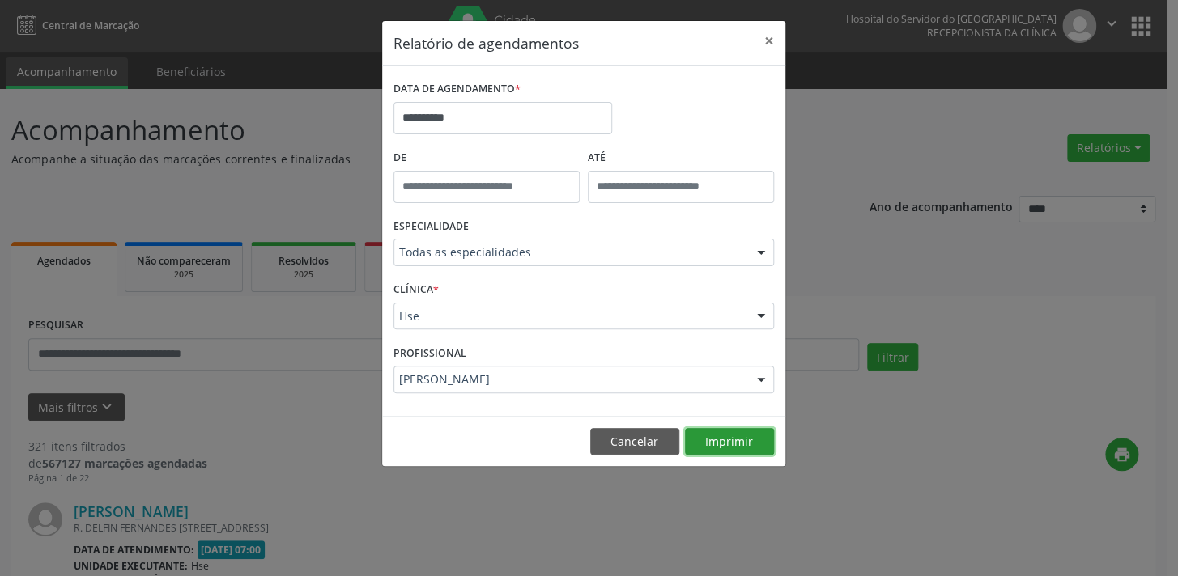
click at [726, 438] on button "Imprimir" at bounding box center [729, 442] width 89 height 28
click at [618, 449] on button "Cancelar" at bounding box center [634, 442] width 89 height 28
